Goal: Complete application form

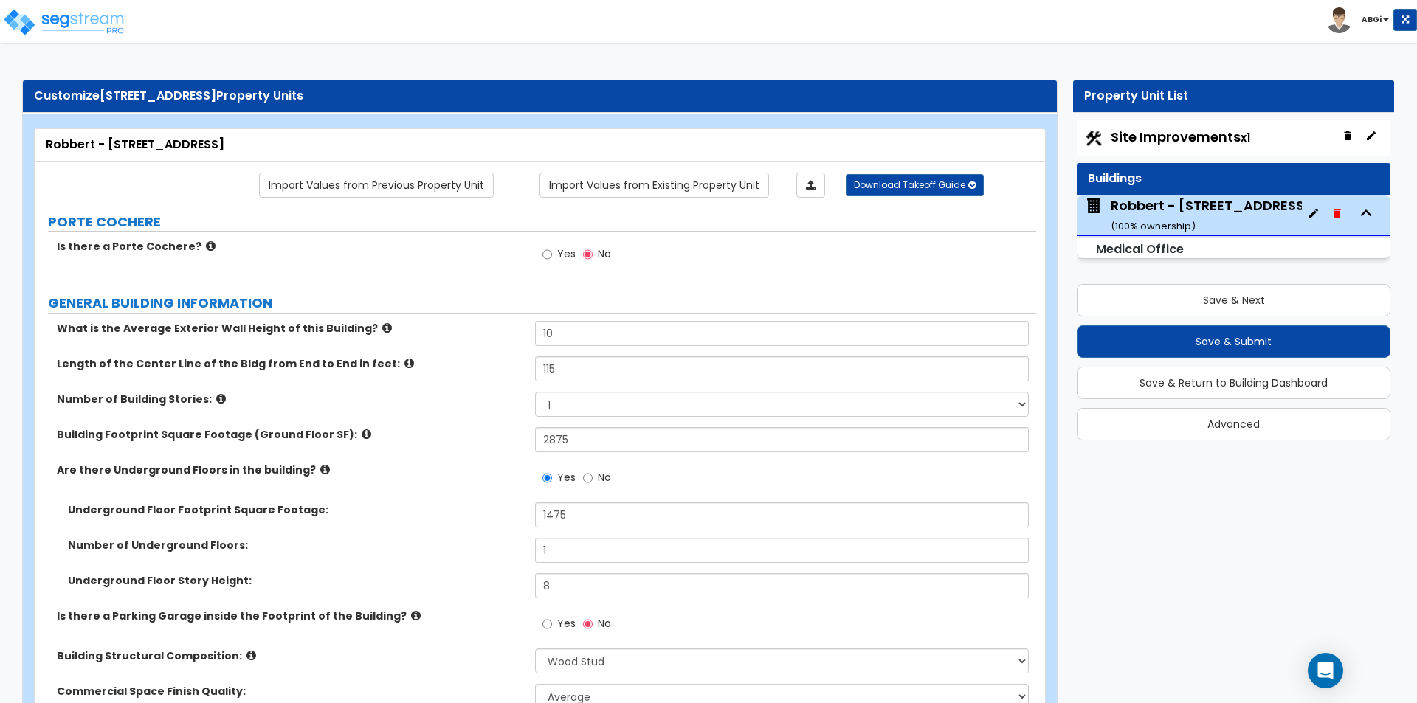
select select "7"
select select "1"
select select "2"
select select "1"
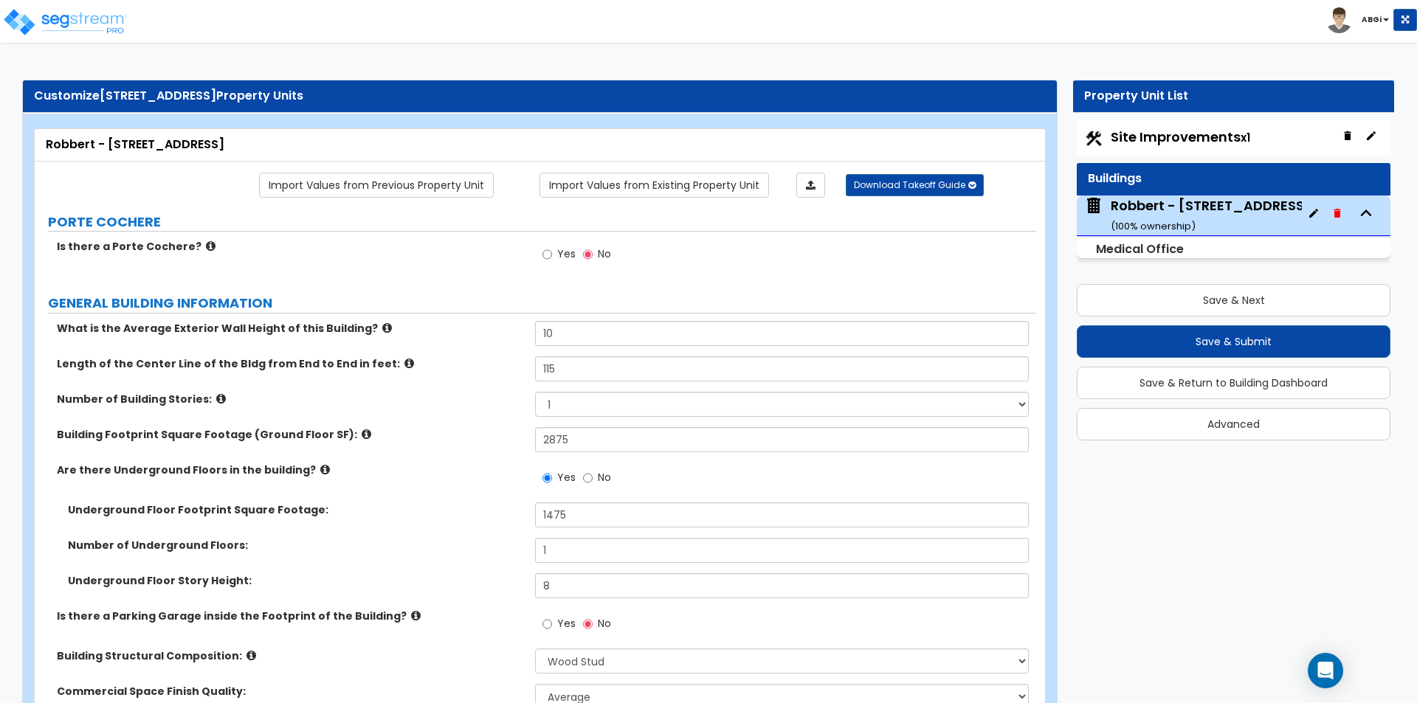
select select "2"
select select "1"
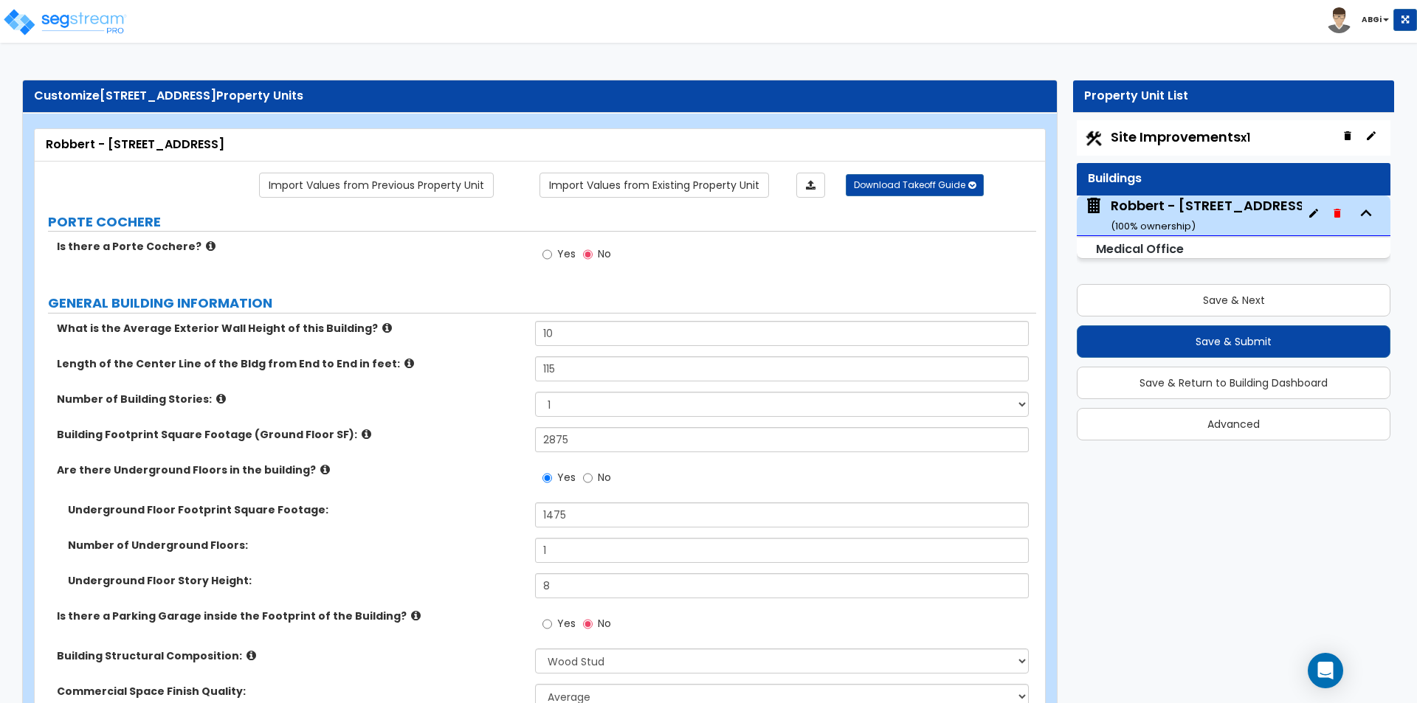
select select "2"
select select "3"
select select "5"
select select "1"
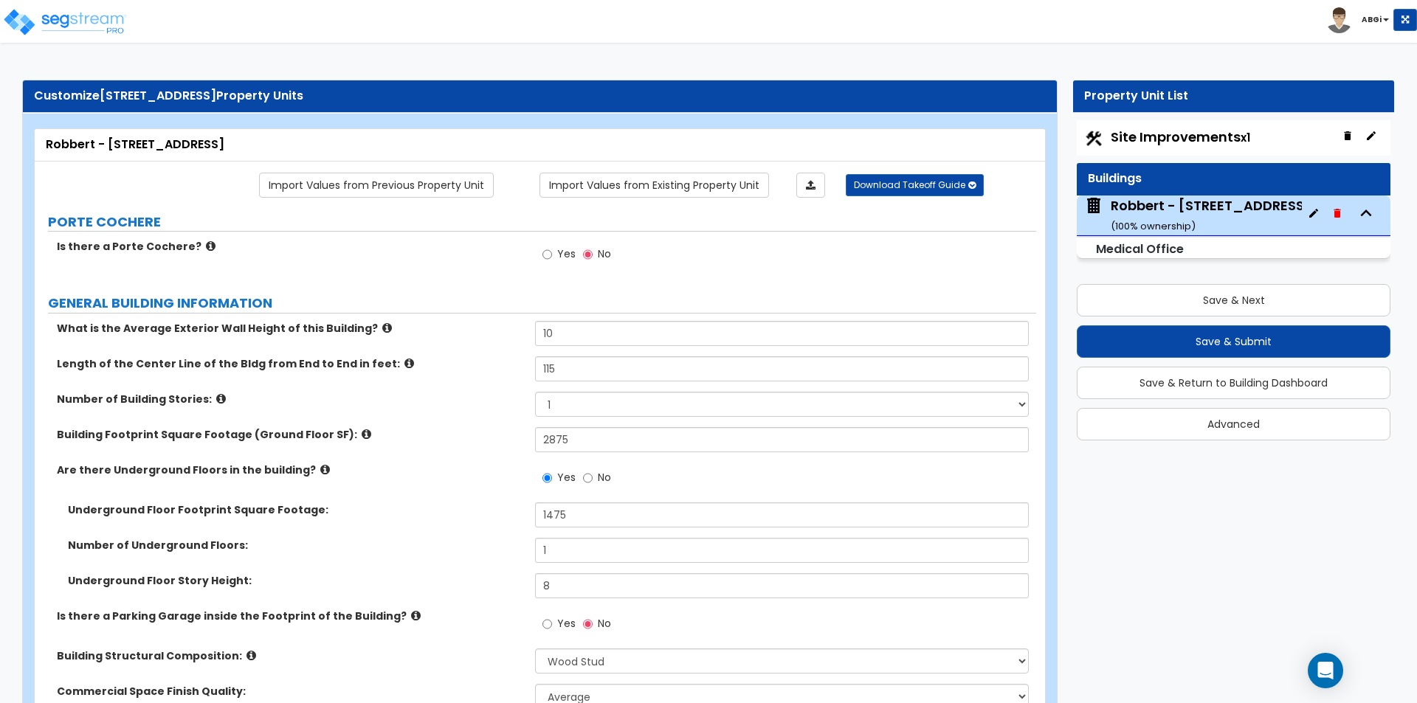
select select "1"
select select "3"
select select "1"
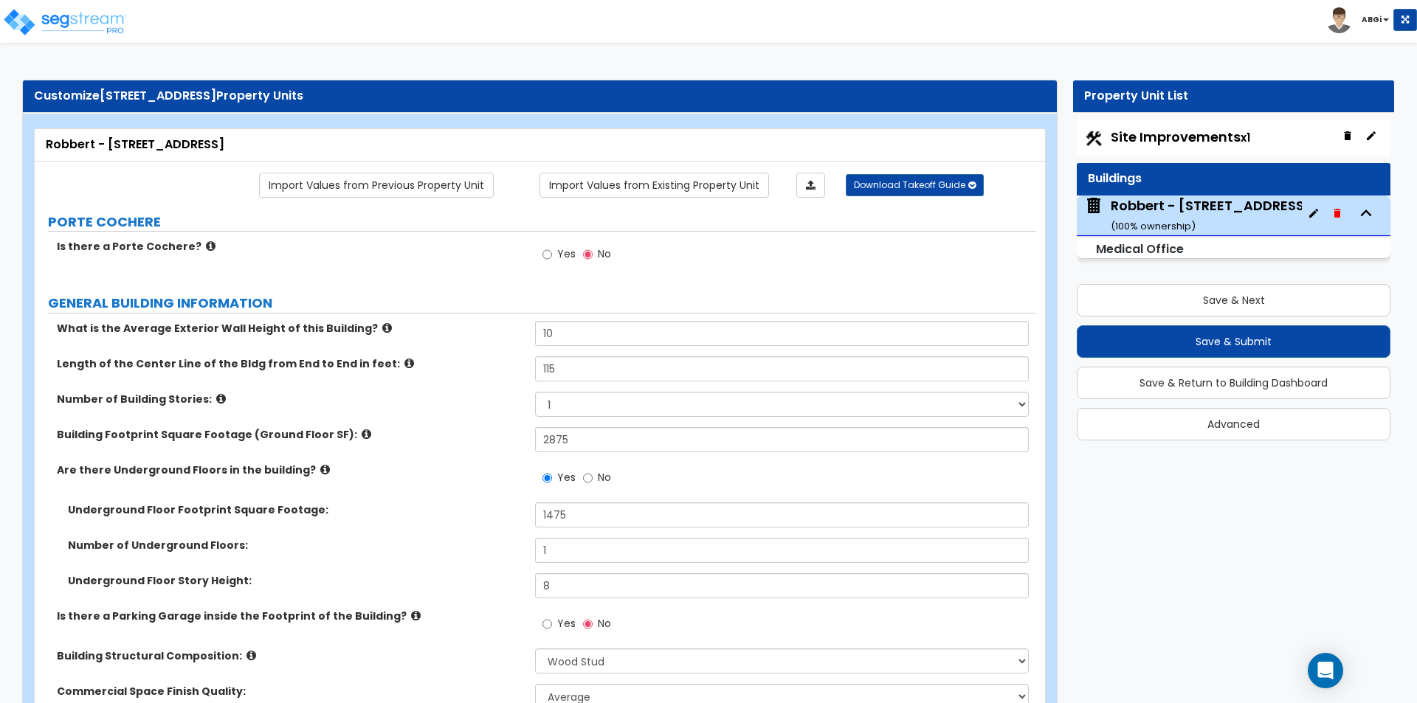
select select "3"
select select "2"
select select "5"
select select "3"
select select "1"
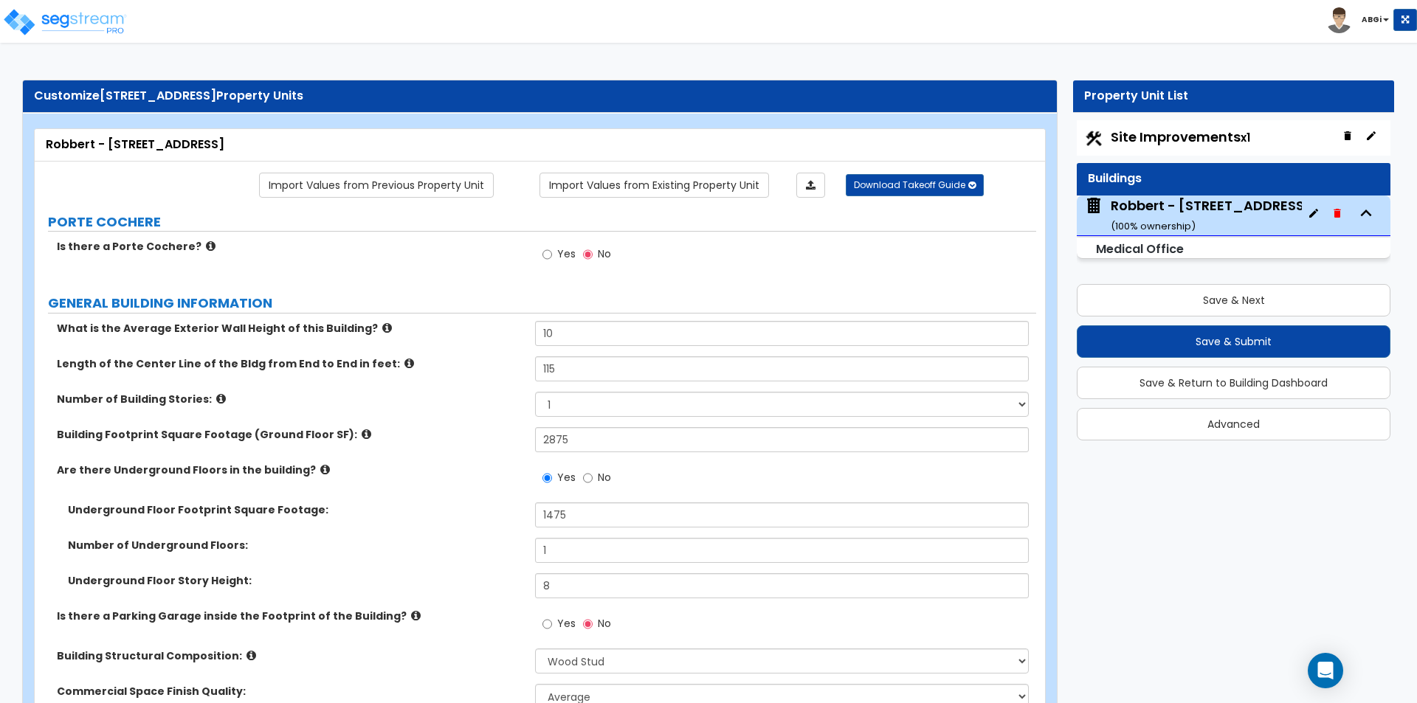
select select "2"
select select "1"
select select "2"
select select "1"
